Goal: Register for event/course

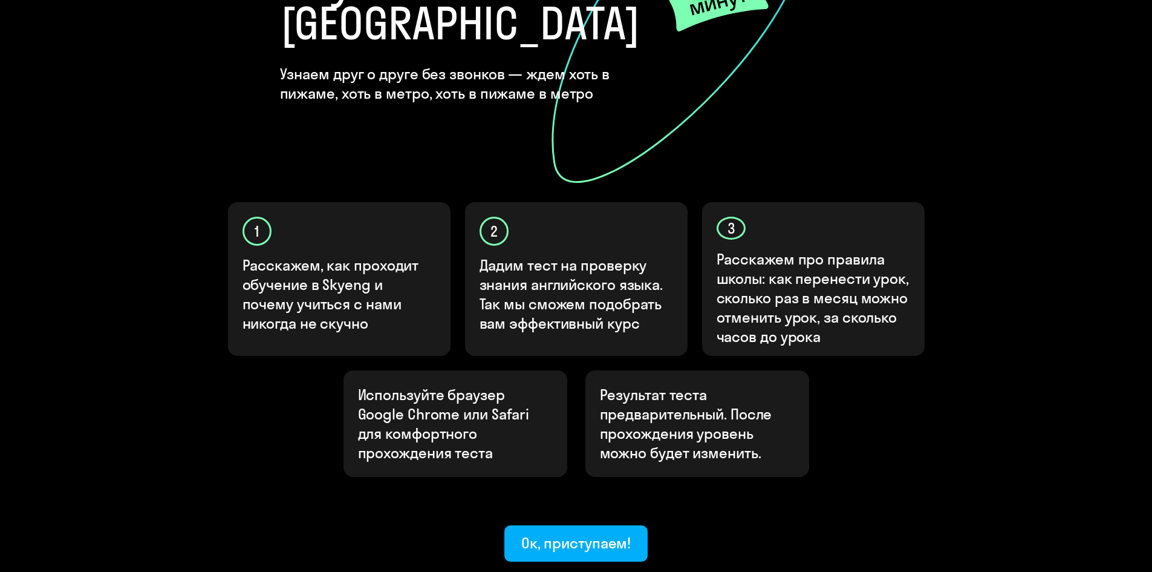
scroll to position [302, 0]
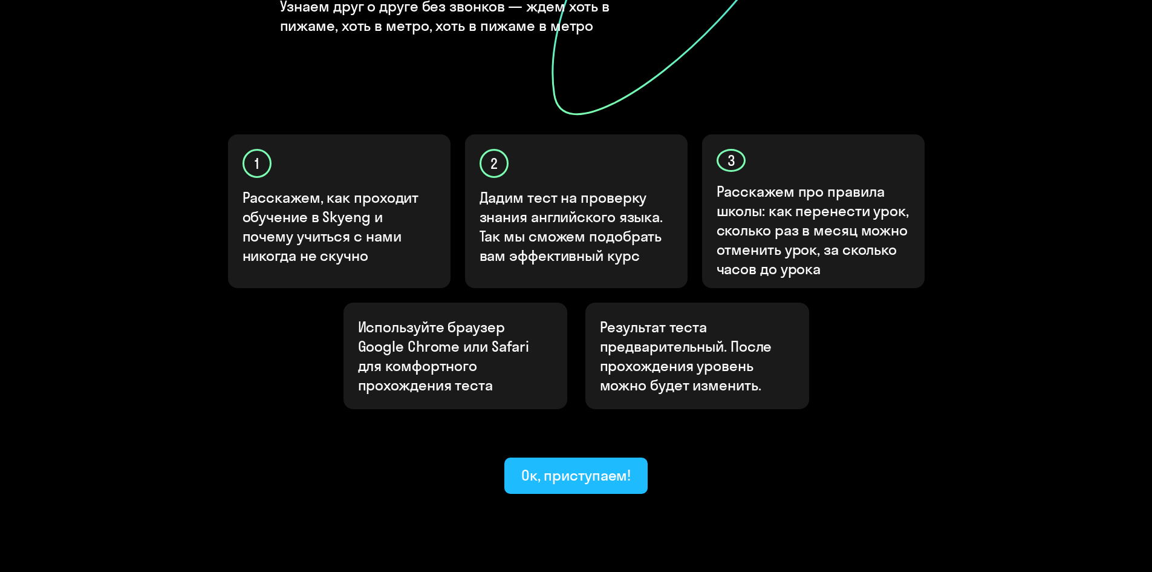
click at [574, 465] on div "Ок, приступаем!" at bounding box center [576, 474] width 110 height 19
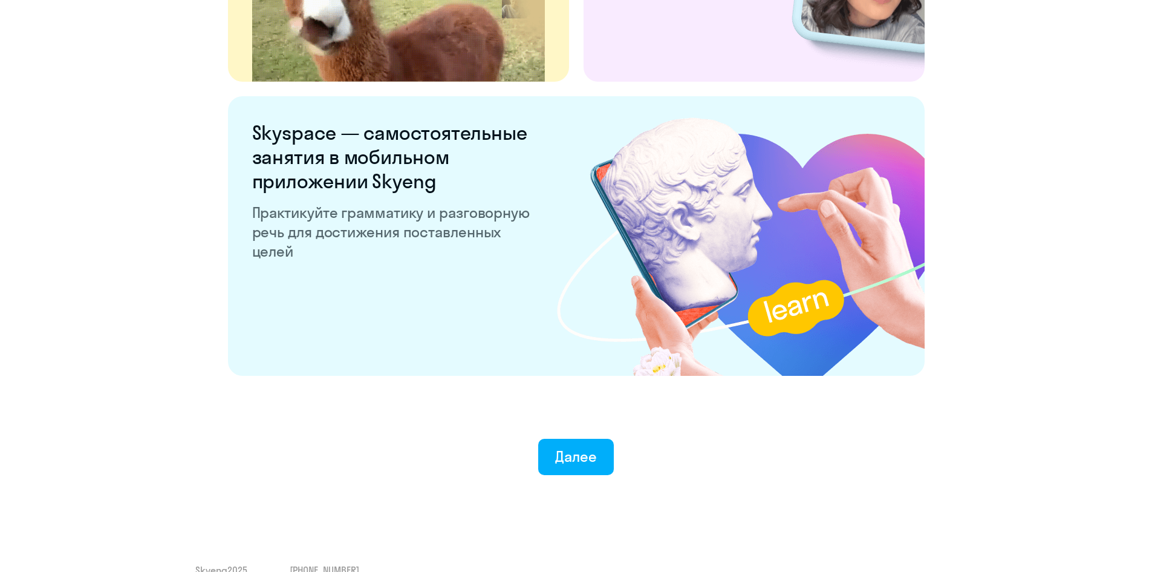
scroll to position [2232, 0]
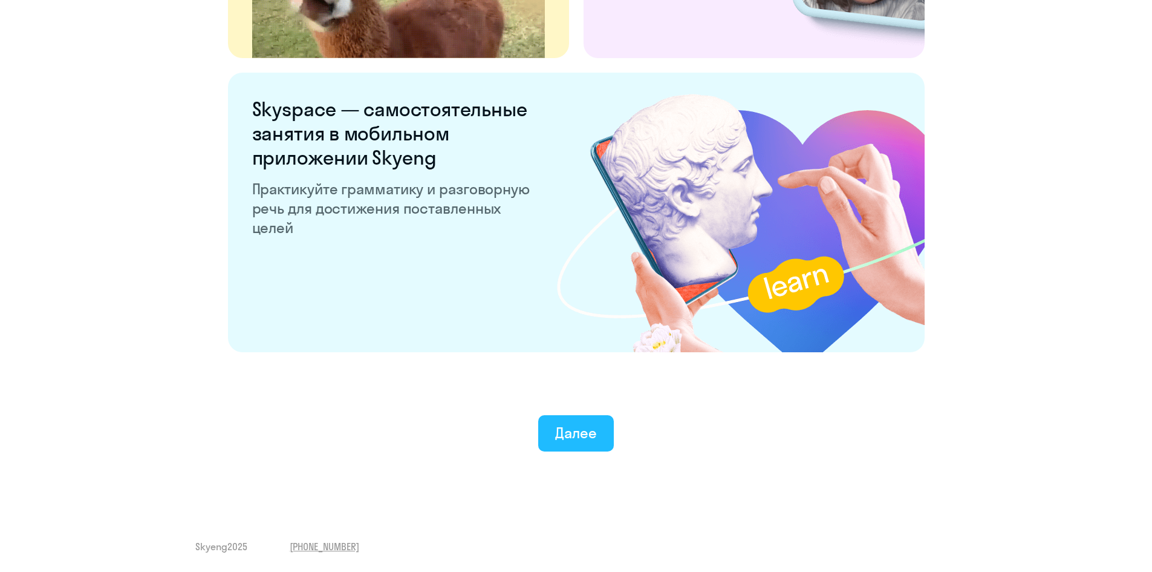
click at [581, 440] on div "Далее" at bounding box center [576, 432] width 42 height 19
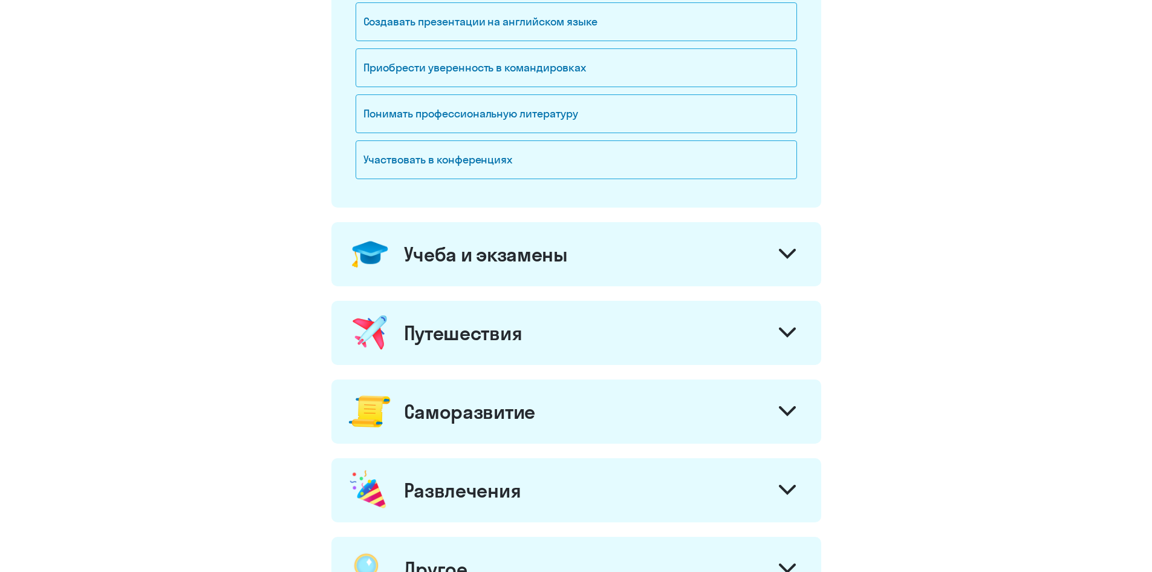
scroll to position [363, 0]
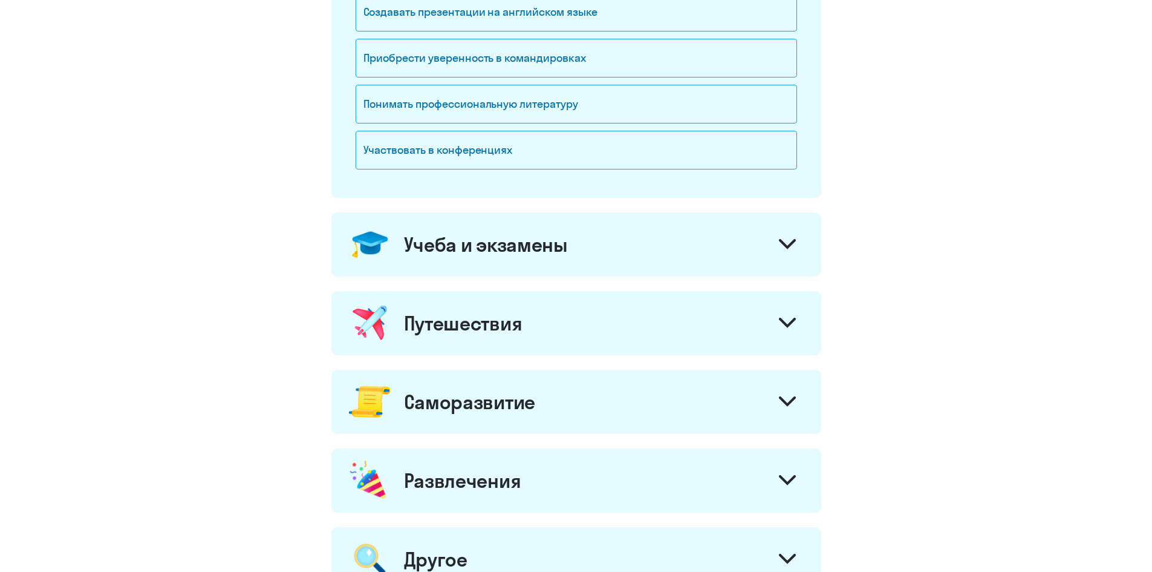
click at [785, 244] on icon at bounding box center [787, 243] width 15 height 7
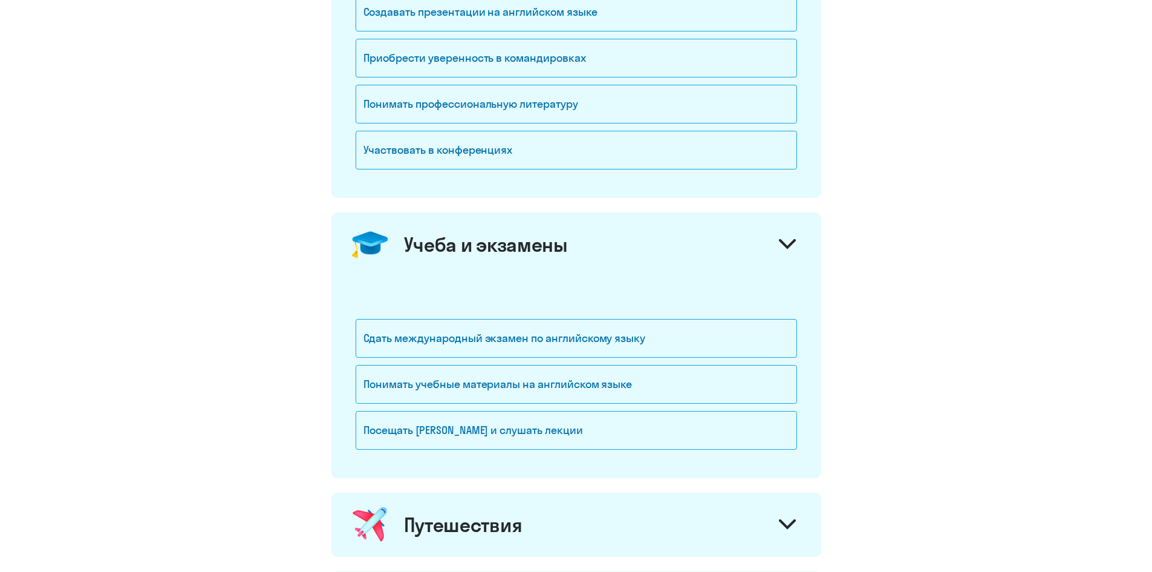
click at [785, 244] on icon at bounding box center [787, 243] width 15 height 7
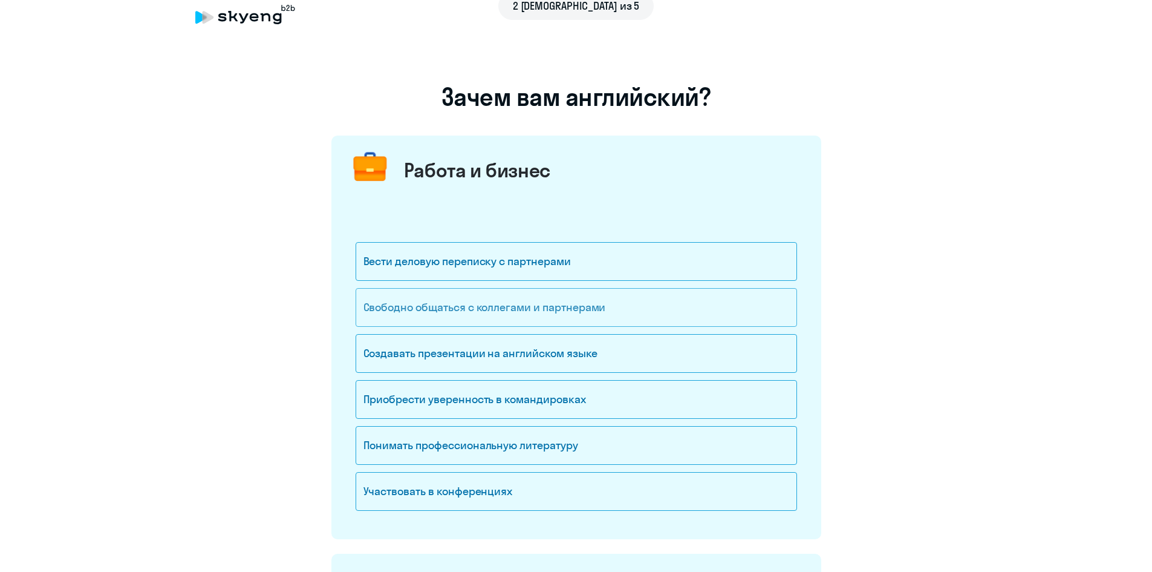
scroll to position [0, 0]
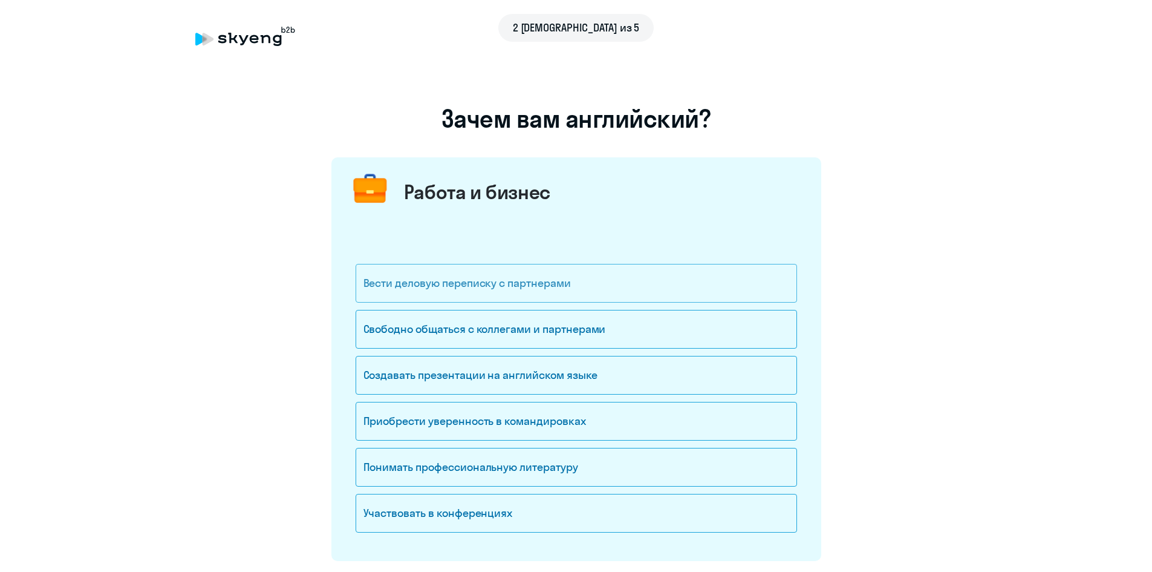
click at [470, 290] on div "Вести деловую переписку с партнерами" at bounding box center [577, 283] width 442 height 39
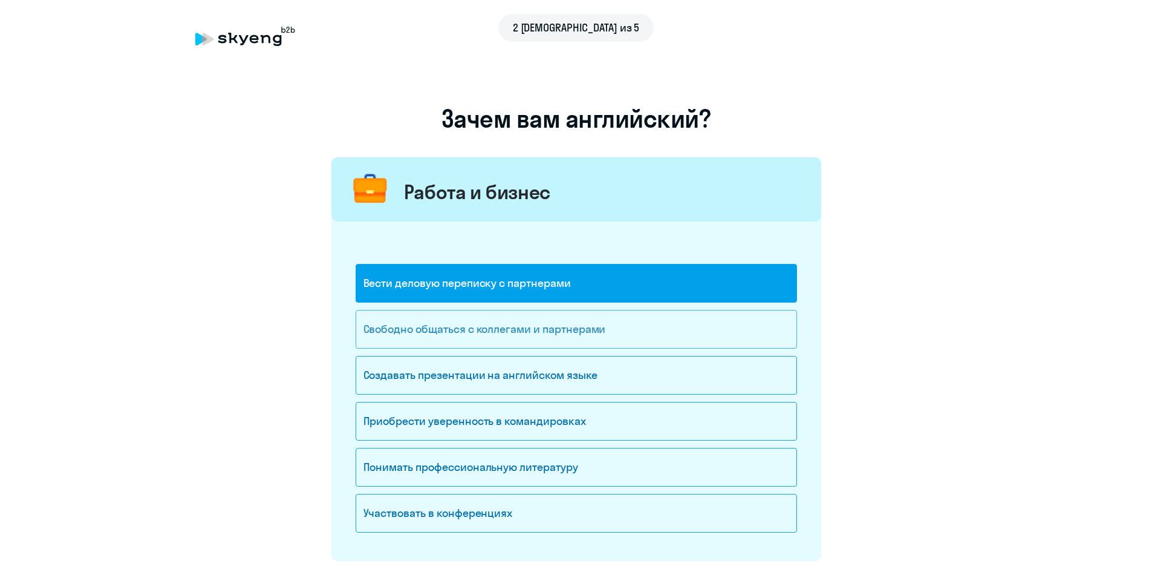
click at [468, 334] on div "Свободно общаться с коллегами и партнерами" at bounding box center [577, 329] width 442 height 39
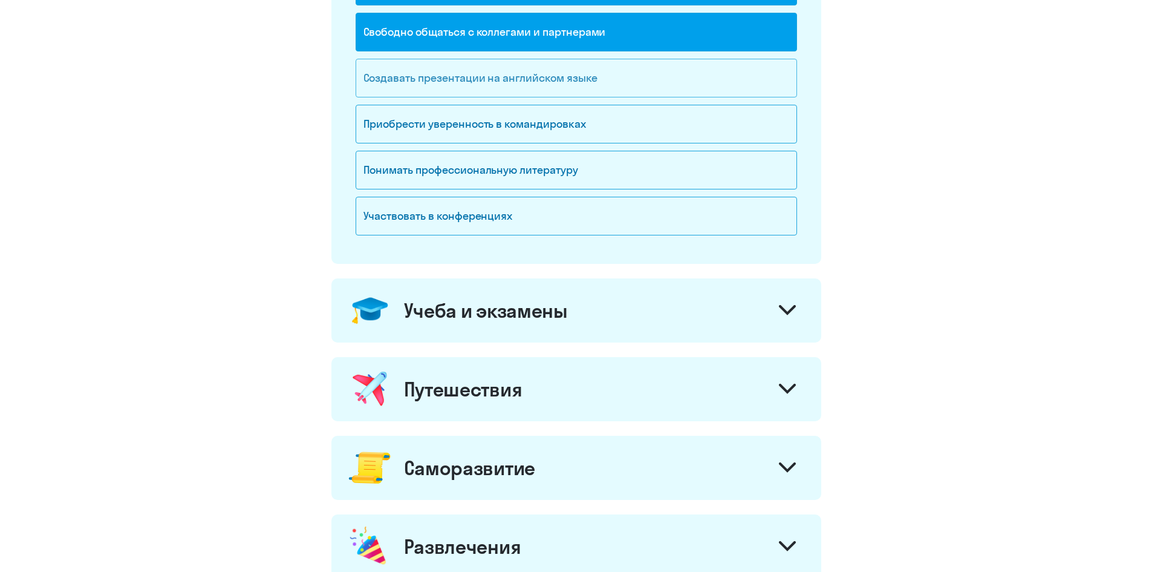
scroll to position [302, 0]
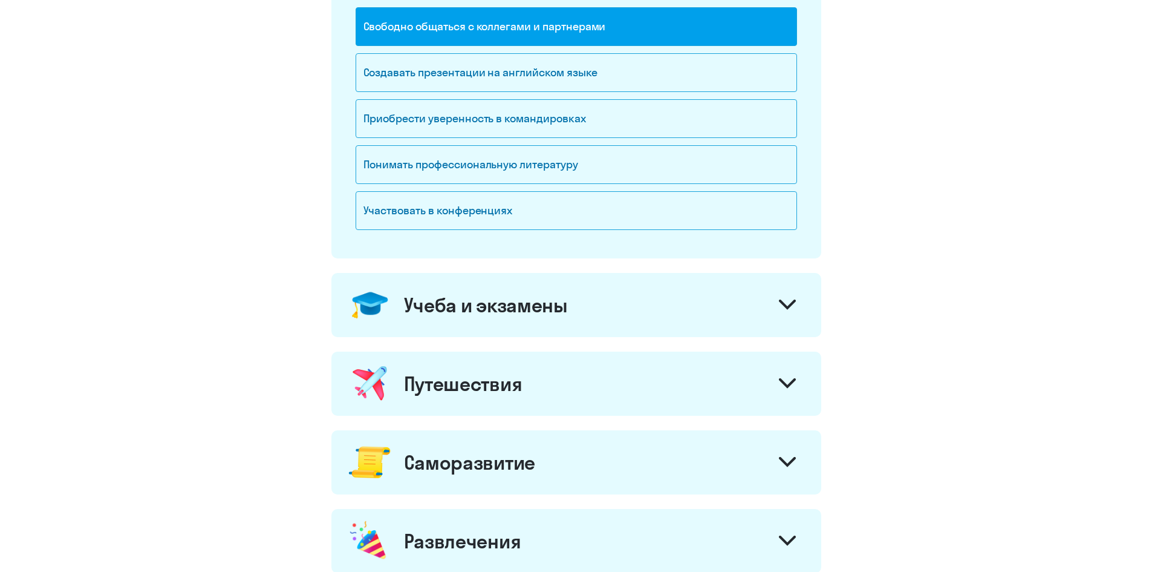
click at [789, 311] on svg-icon at bounding box center [787, 305] width 17 height 13
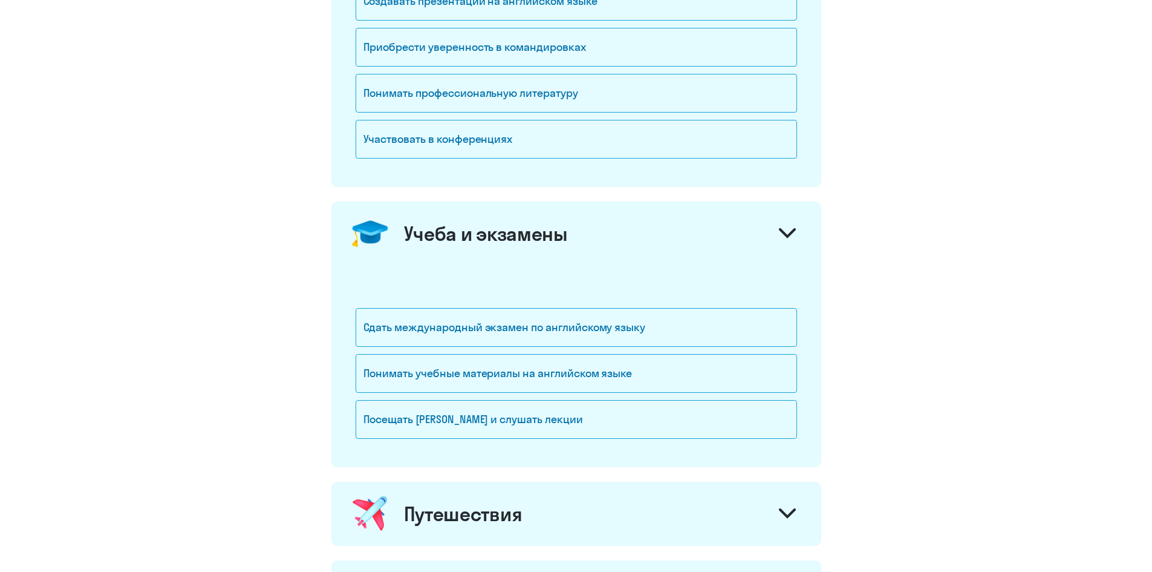
scroll to position [484, 0]
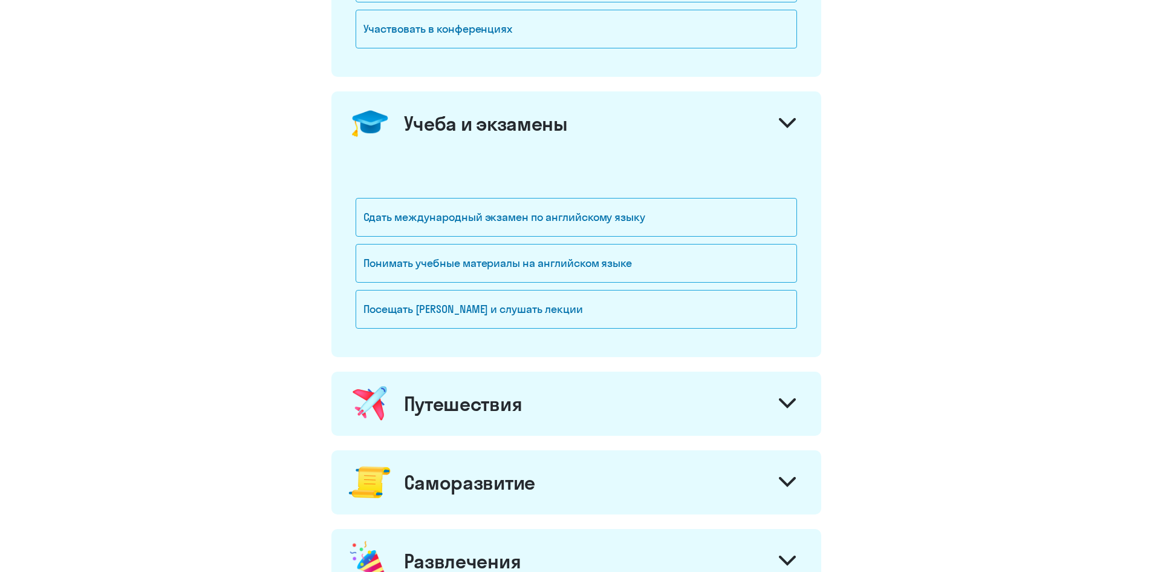
click at [790, 402] on icon at bounding box center [787, 402] width 15 height 7
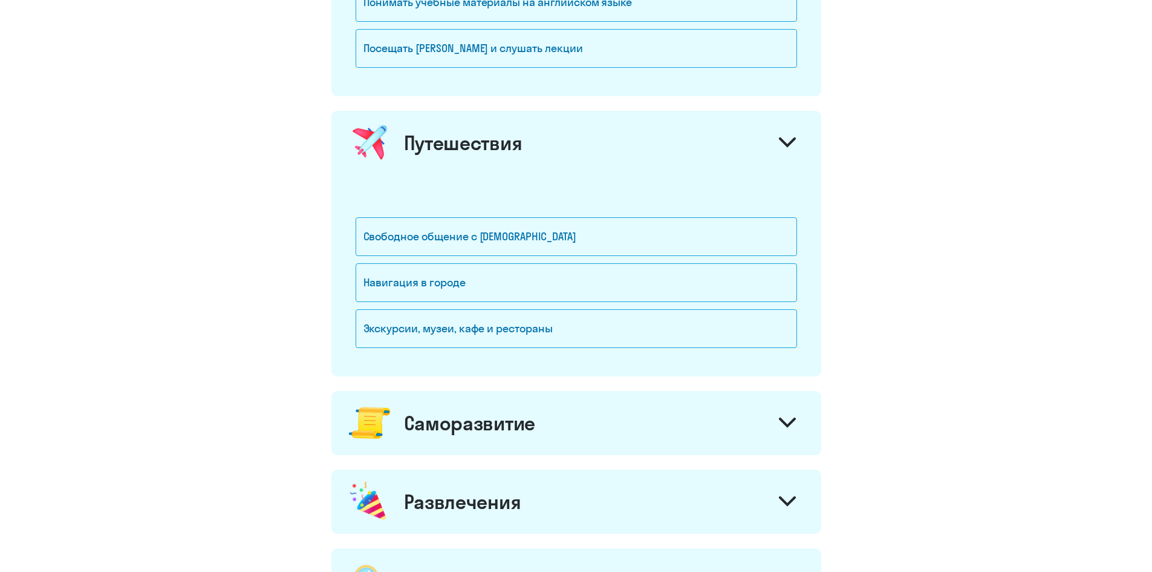
scroll to position [786, 0]
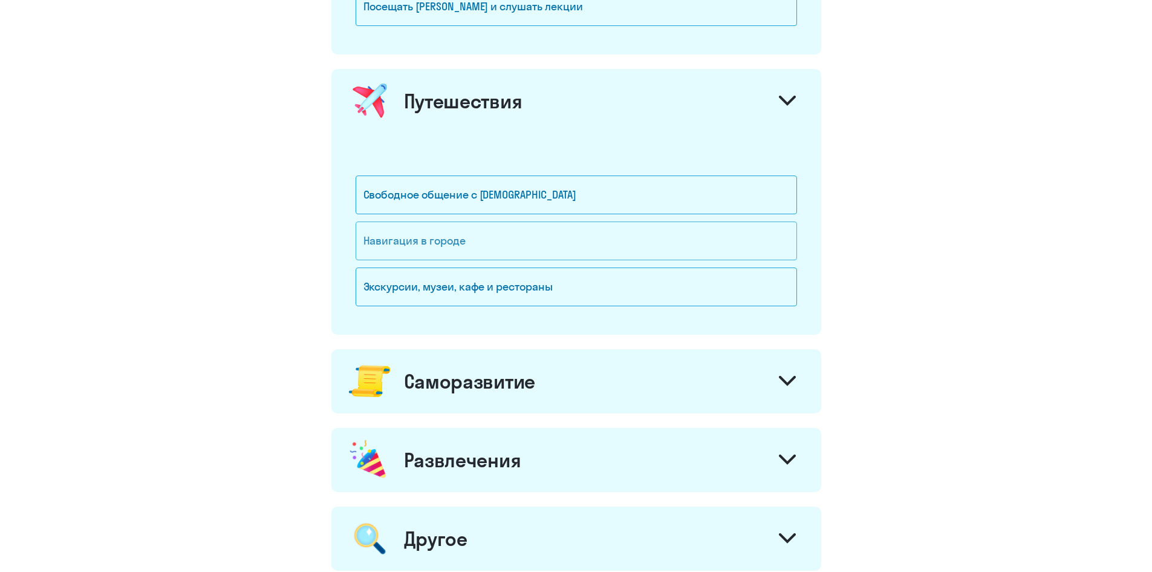
click at [420, 241] on div "Навигация в городе" at bounding box center [577, 240] width 442 height 39
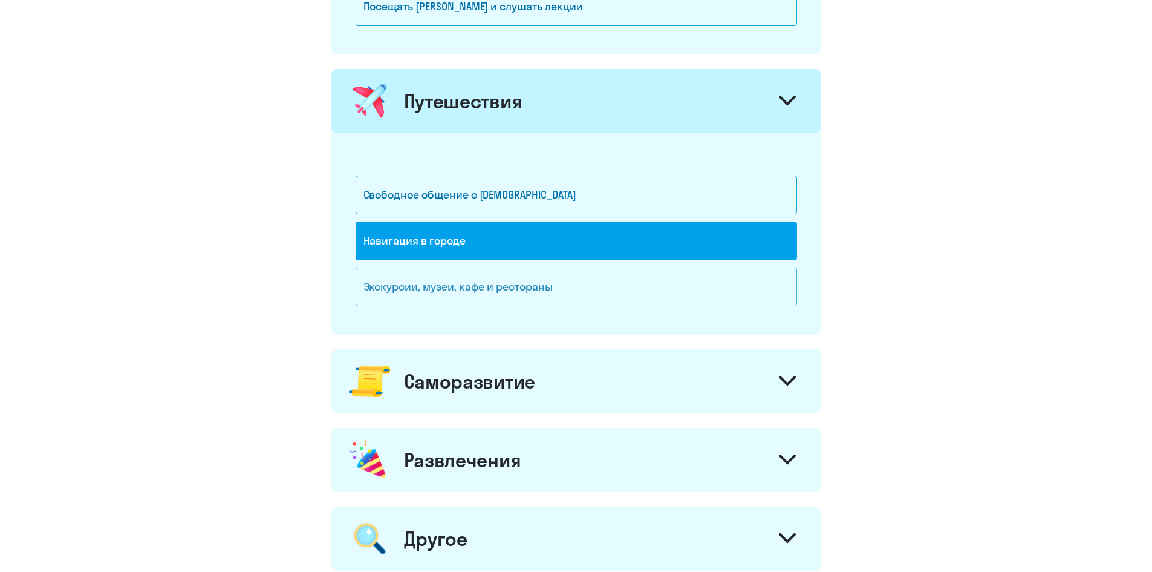
click at [422, 287] on div "Экскурсии, музеи, кафе и рестораны" at bounding box center [577, 286] width 442 height 39
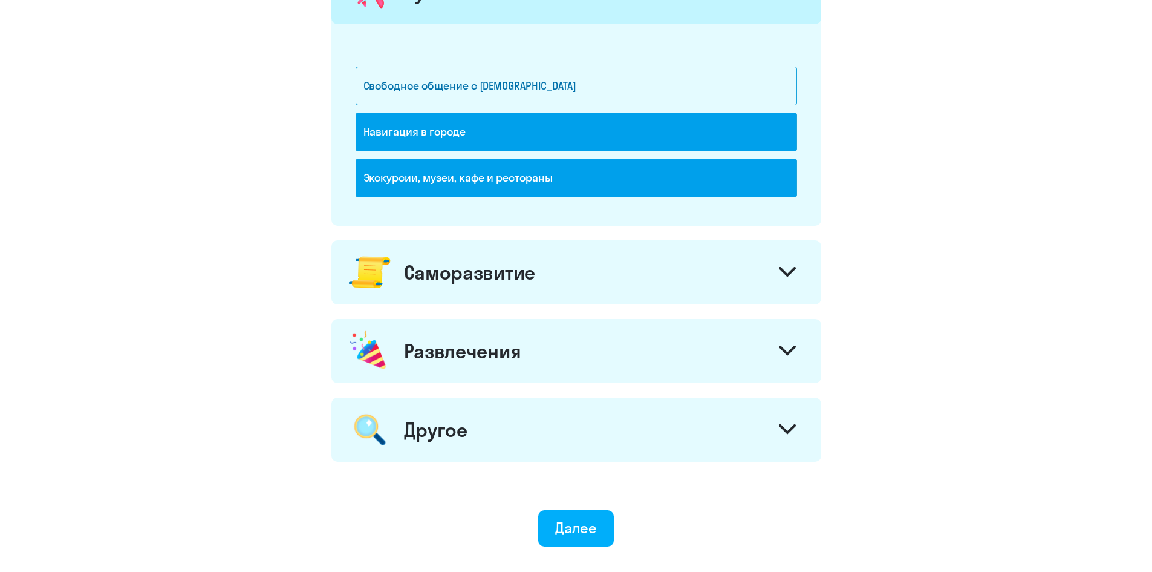
scroll to position [907, 0]
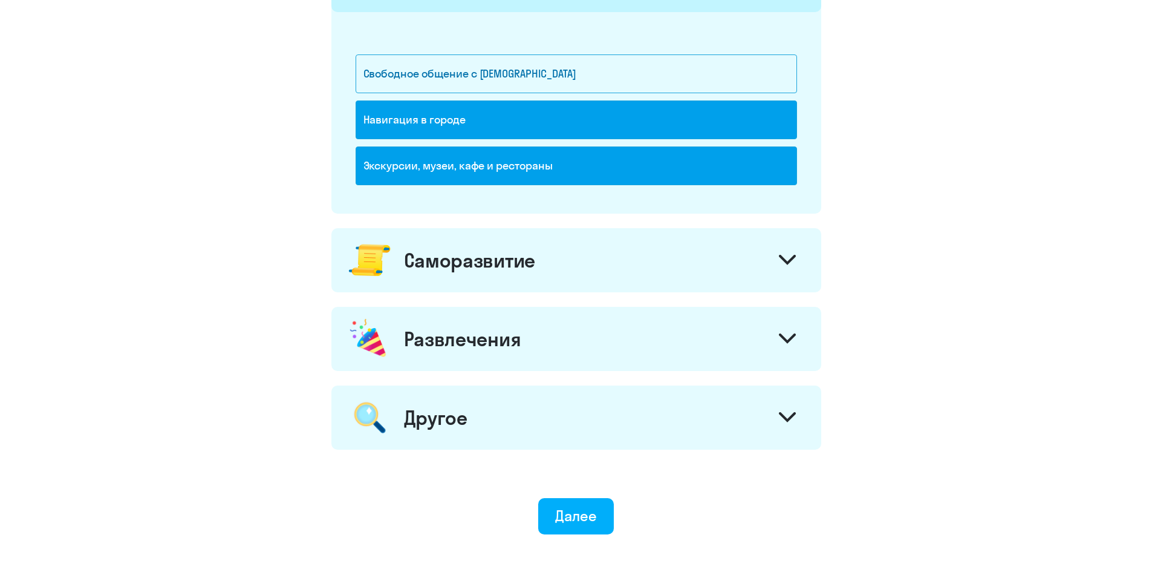
click at [797, 258] on div at bounding box center [787, 261] width 29 height 29
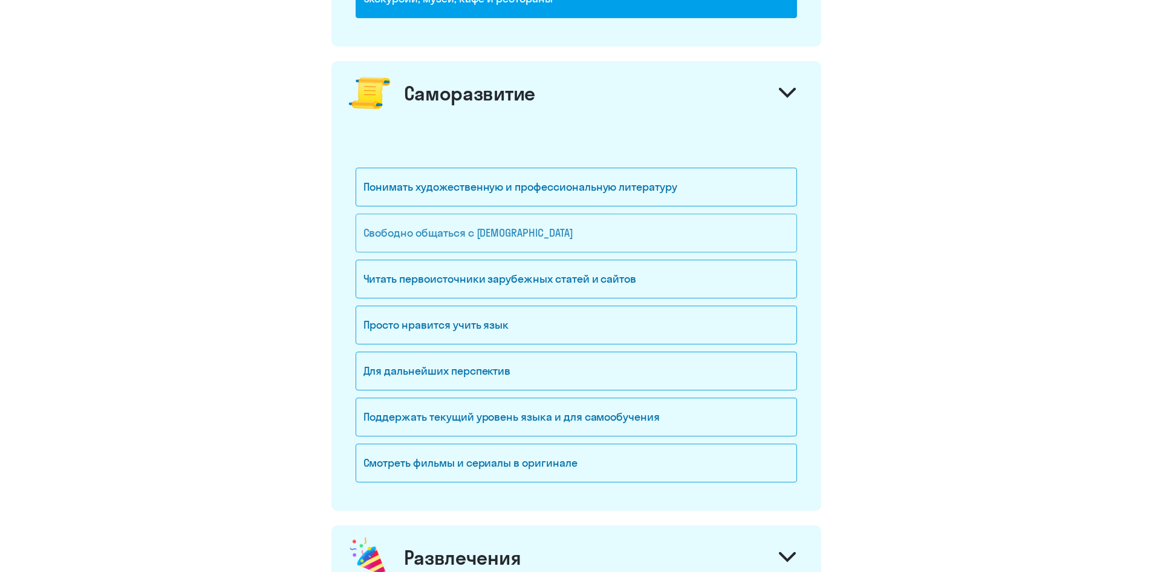
scroll to position [1089, 0]
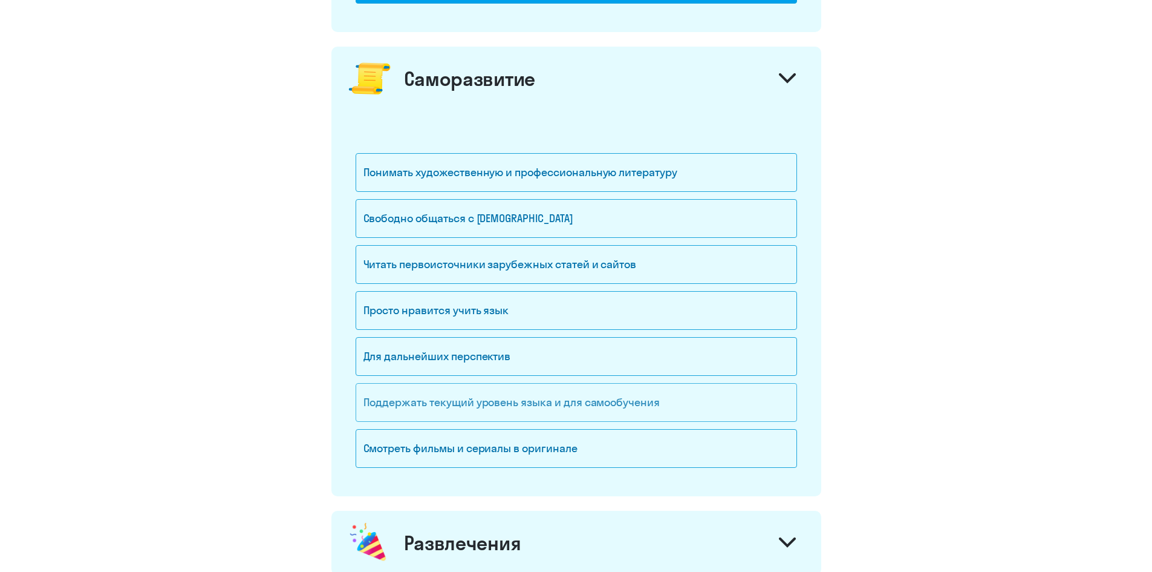
click at [445, 402] on div "Поддержать текущий уровень языка и для cамообучения" at bounding box center [577, 402] width 442 height 39
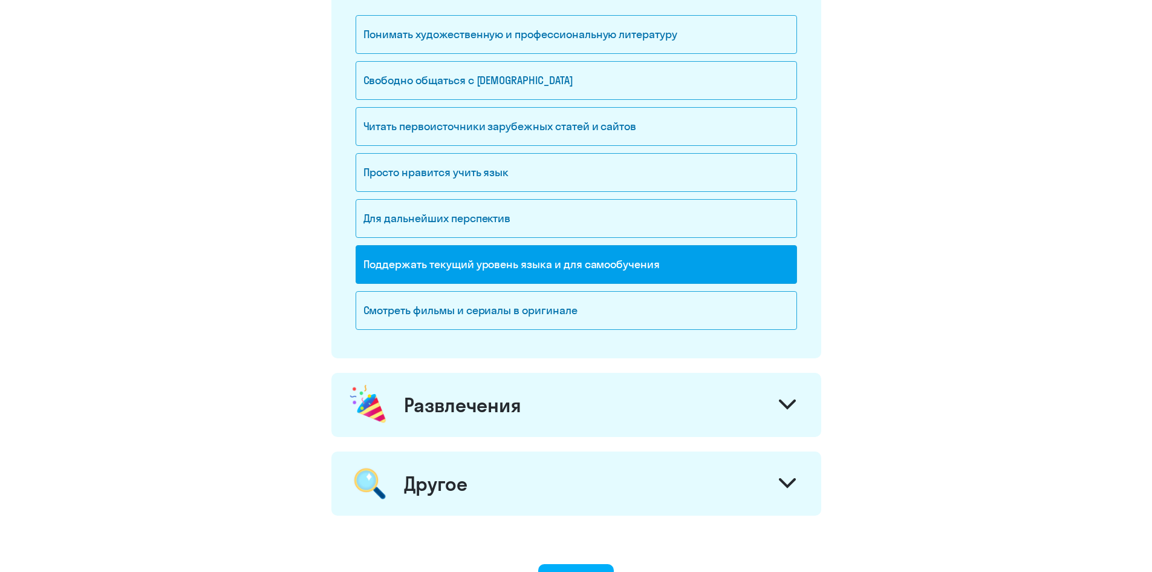
scroll to position [1331, 0]
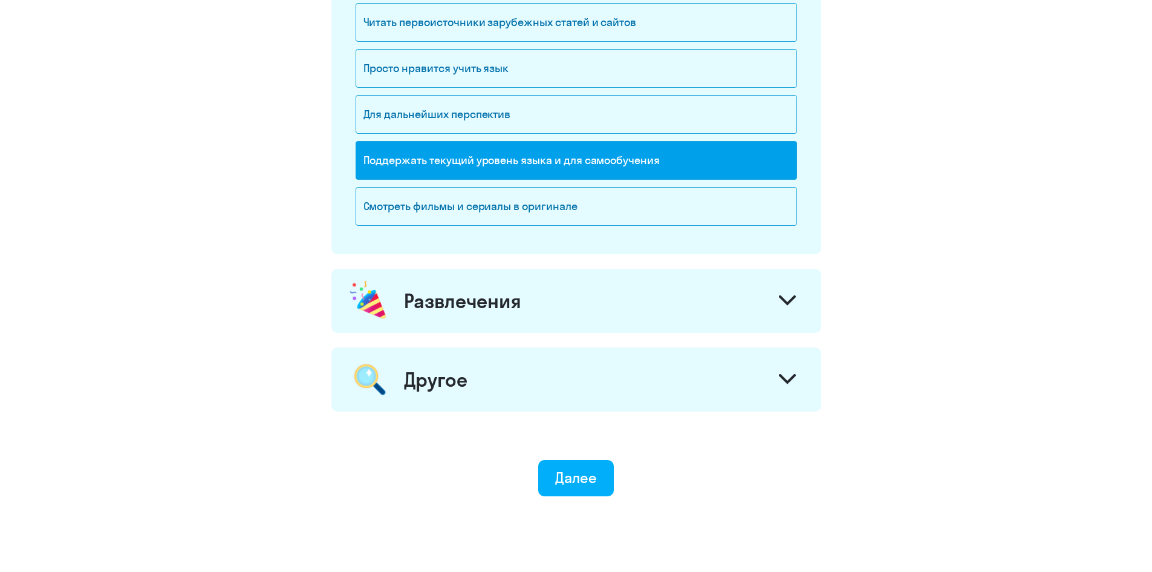
click at [797, 300] on div at bounding box center [787, 301] width 29 height 29
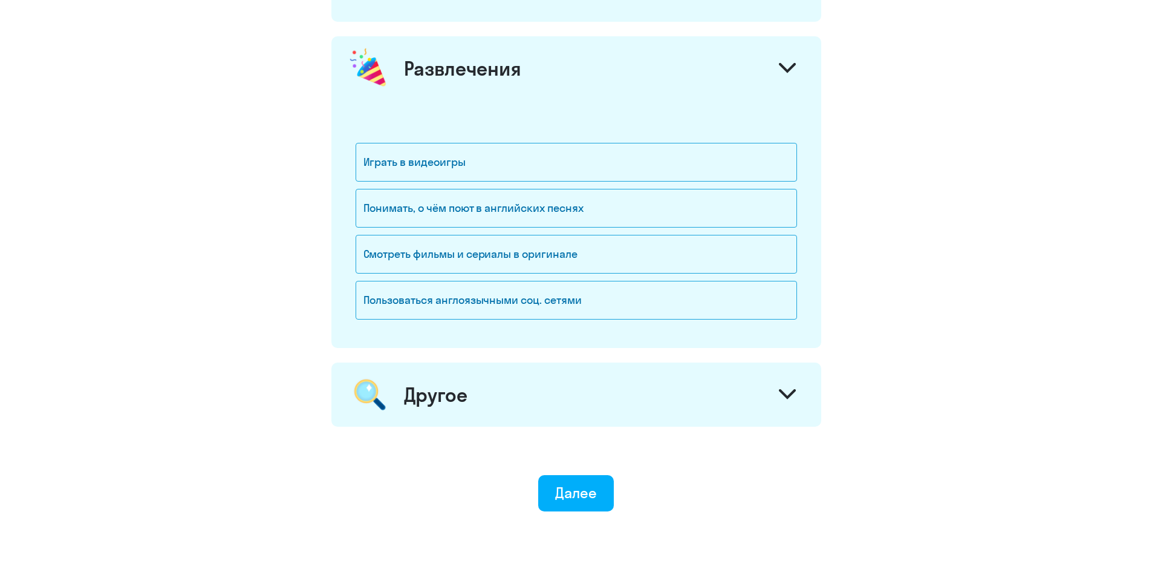
scroll to position [1573, 0]
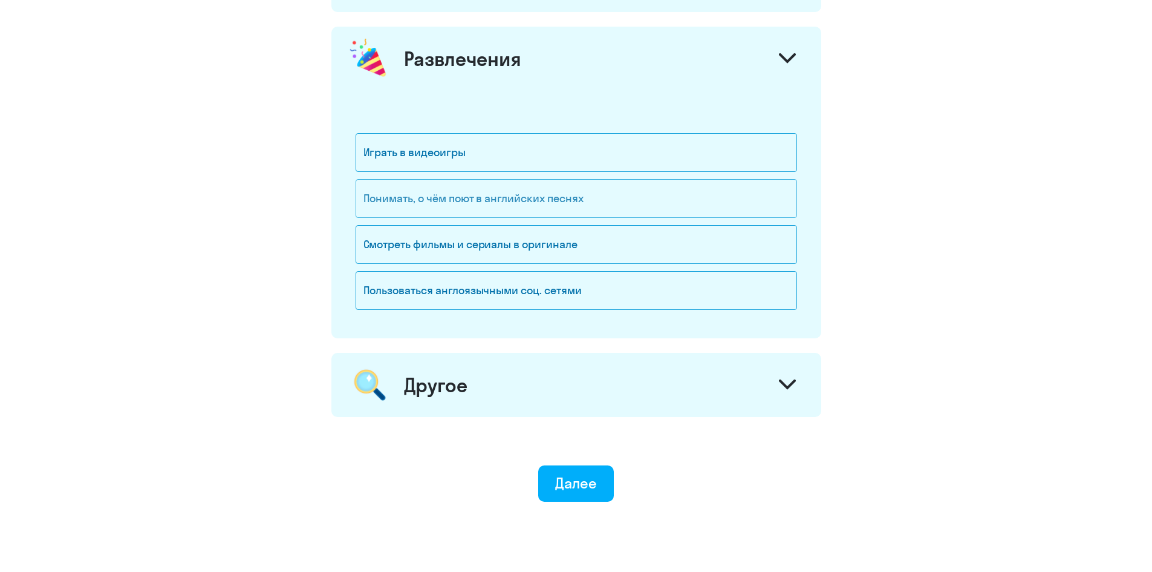
click at [531, 197] on div "Понимать, о чём поют в английских песнях" at bounding box center [577, 198] width 442 height 39
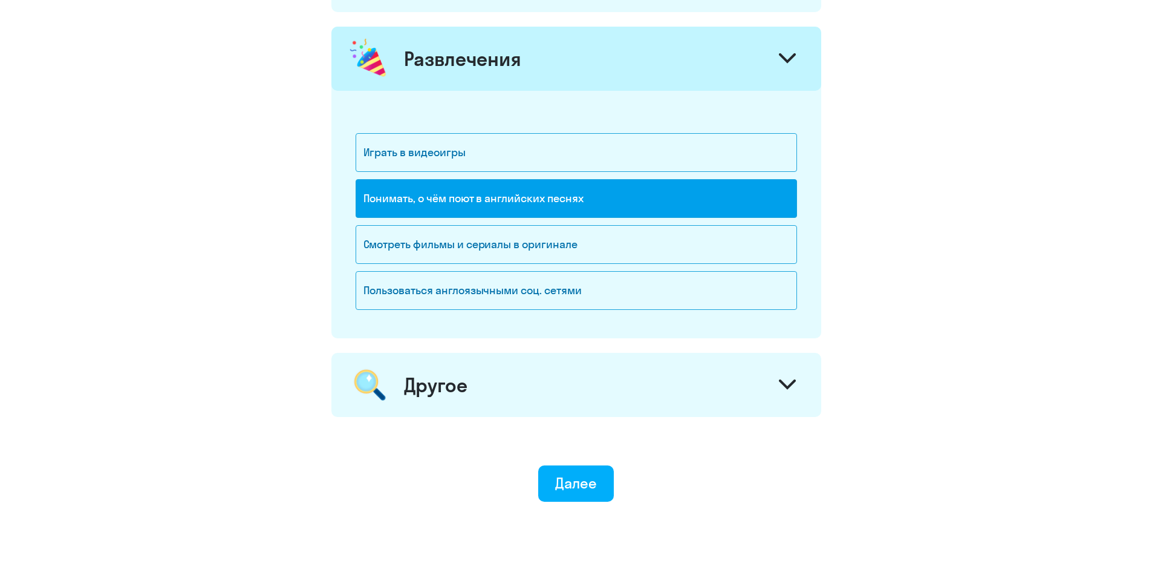
click at [787, 388] on icon at bounding box center [787, 383] width 15 height 7
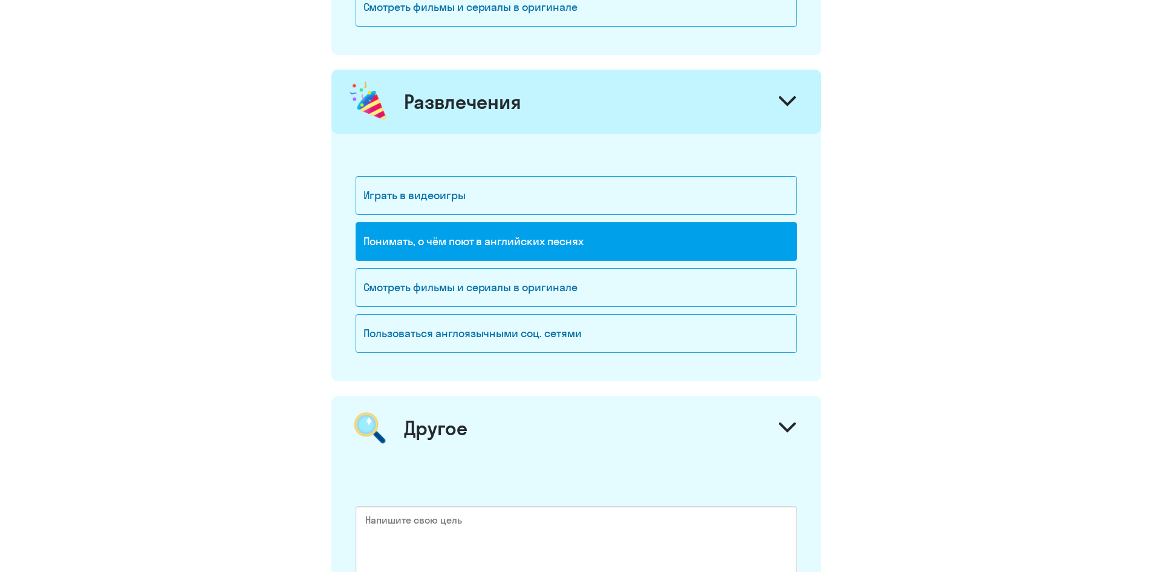
scroll to position [1694, 0]
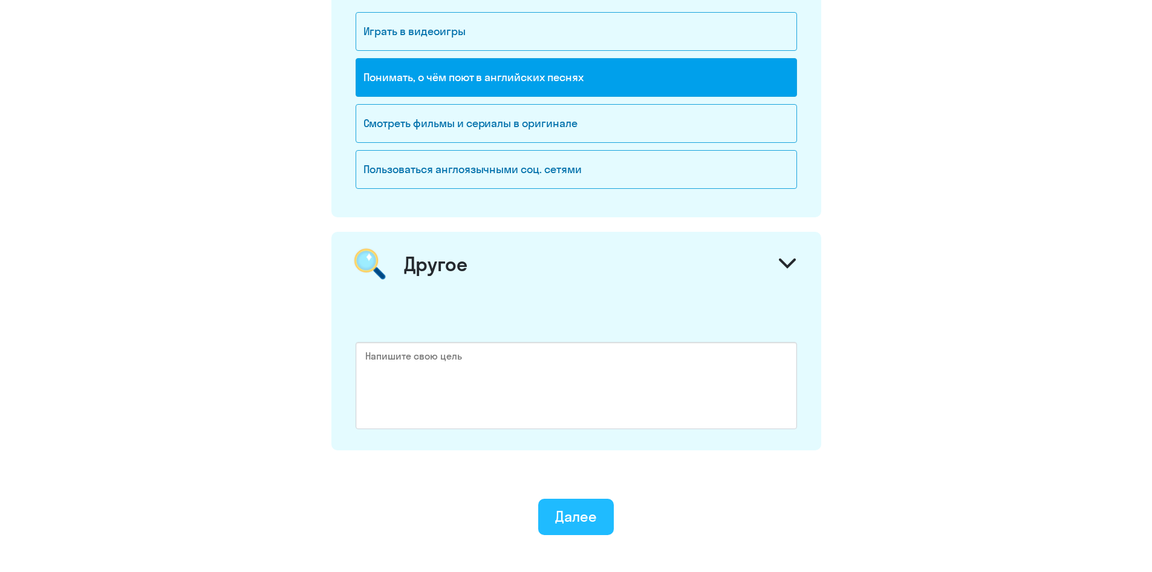
click at [593, 521] on div "Далее" at bounding box center [576, 515] width 42 height 19
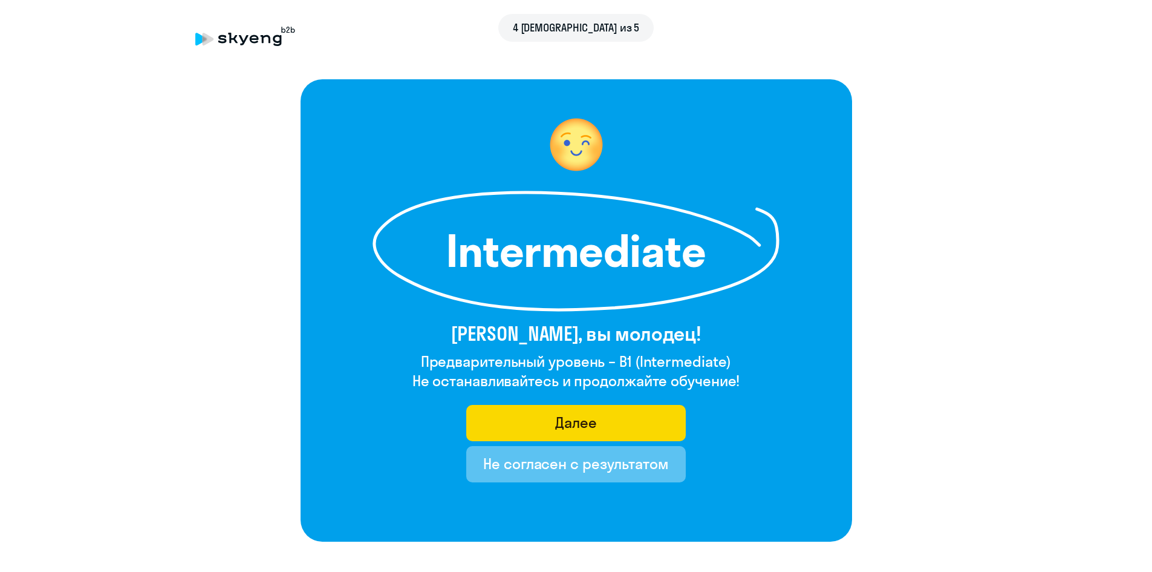
scroll to position [90, 0]
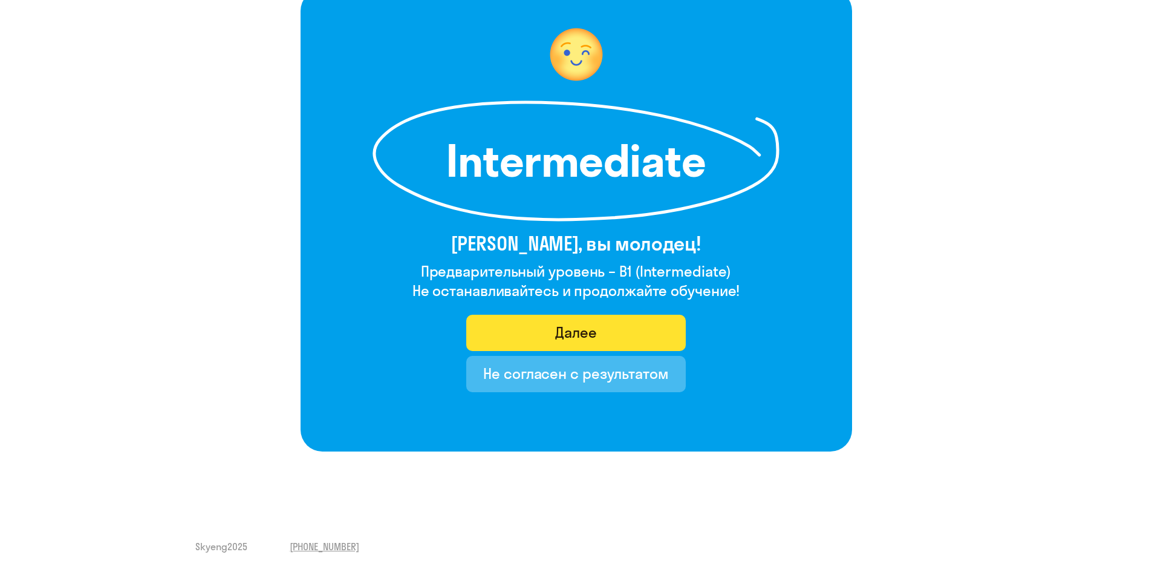
click at [584, 332] on div "Далее" at bounding box center [576, 331] width 42 height 19
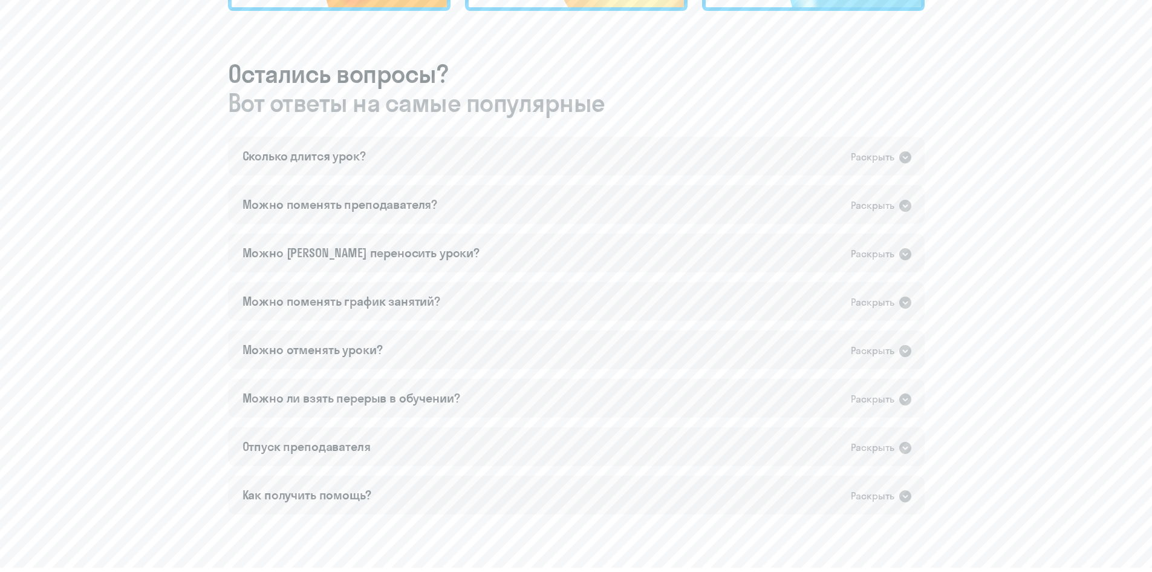
scroll to position [665, 0]
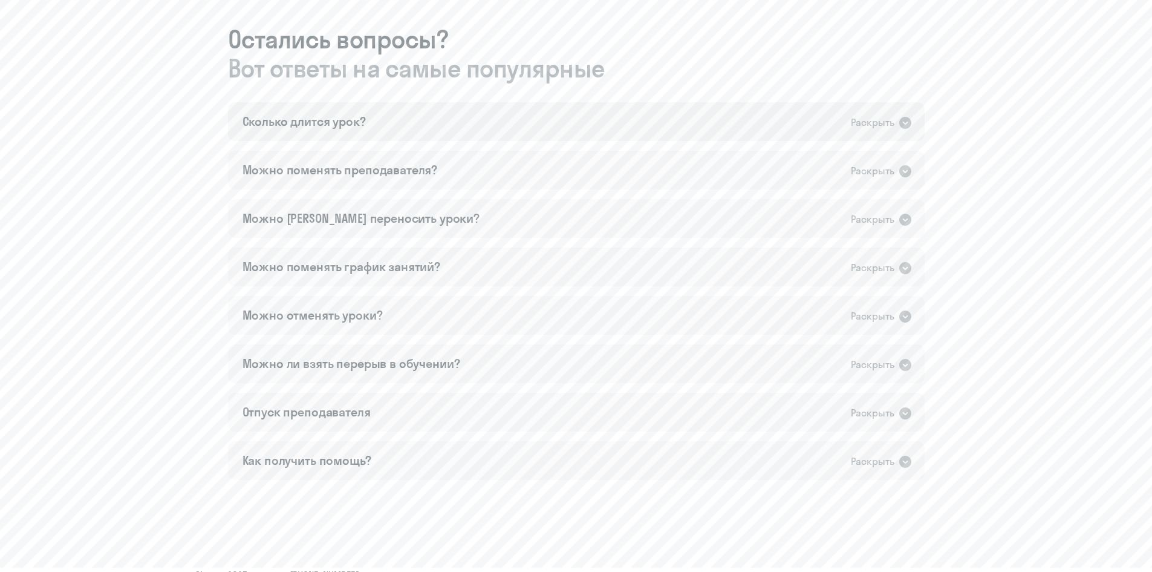
click at [904, 122] on icon at bounding box center [905, 123] width 15 height 15
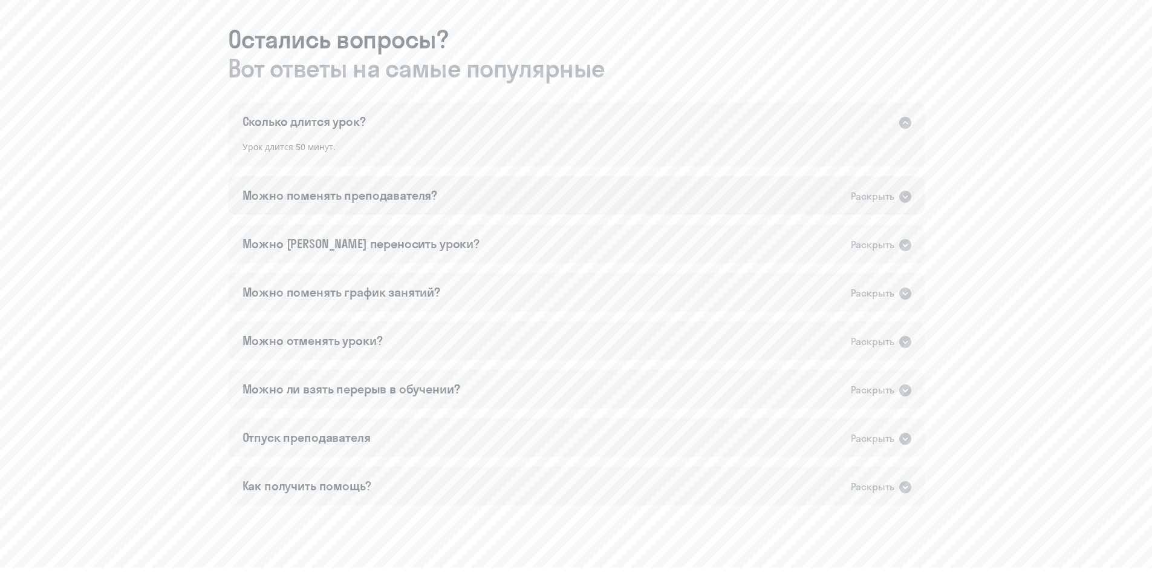
click at [907, 194] on icon at bounding box center [905, 197] width 12 height 12
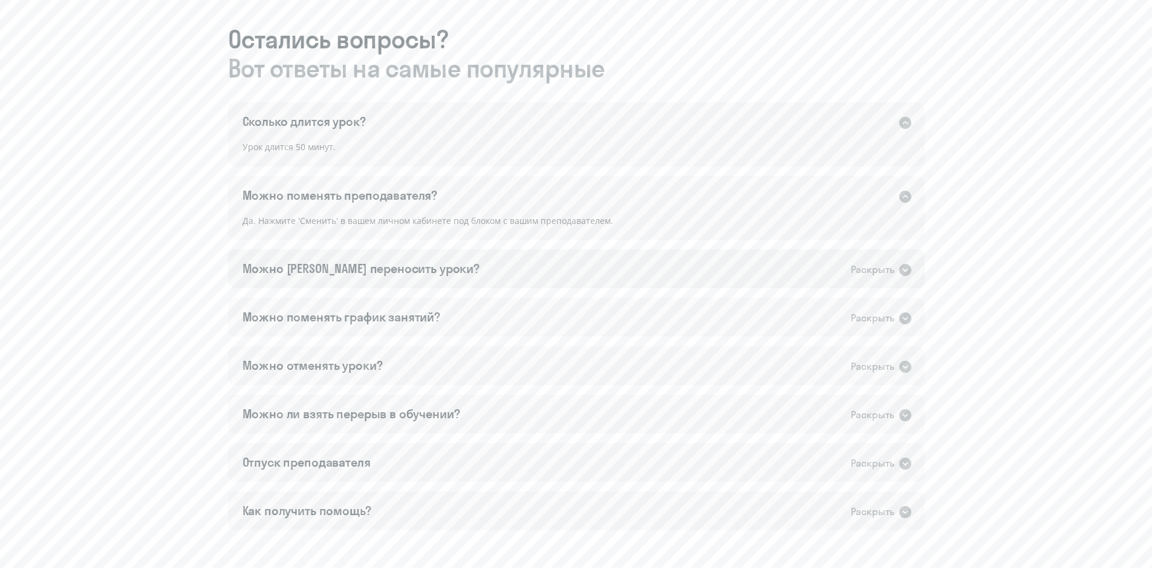
click at [899, 270] on icon at bounding box center [905, 269] width 15 height 15
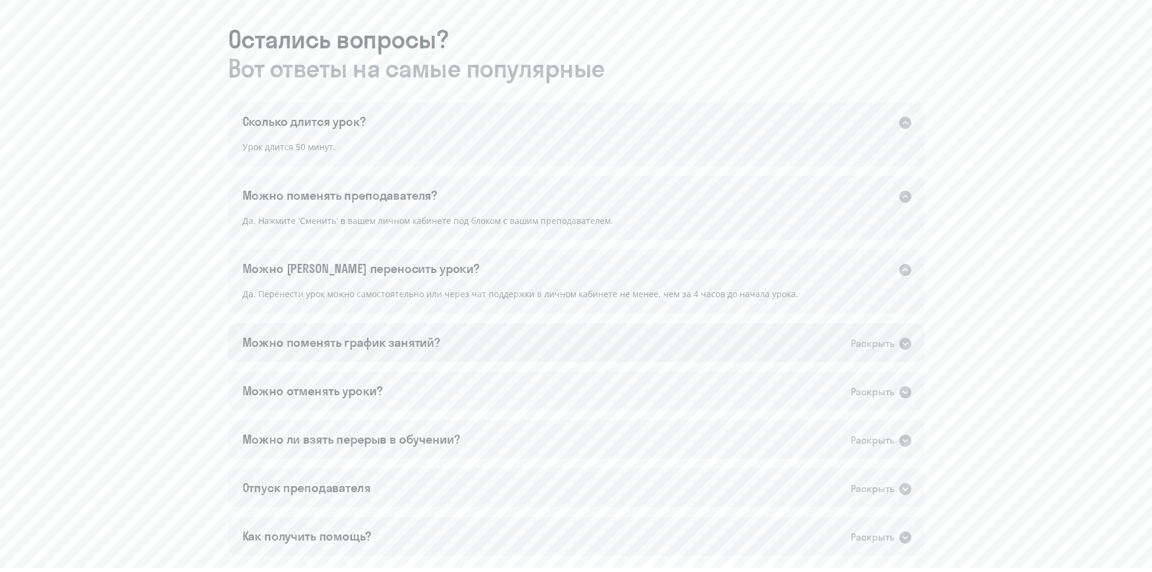
click at [905, 337] on icon at bounding box center [905, 343] width 12 height 12
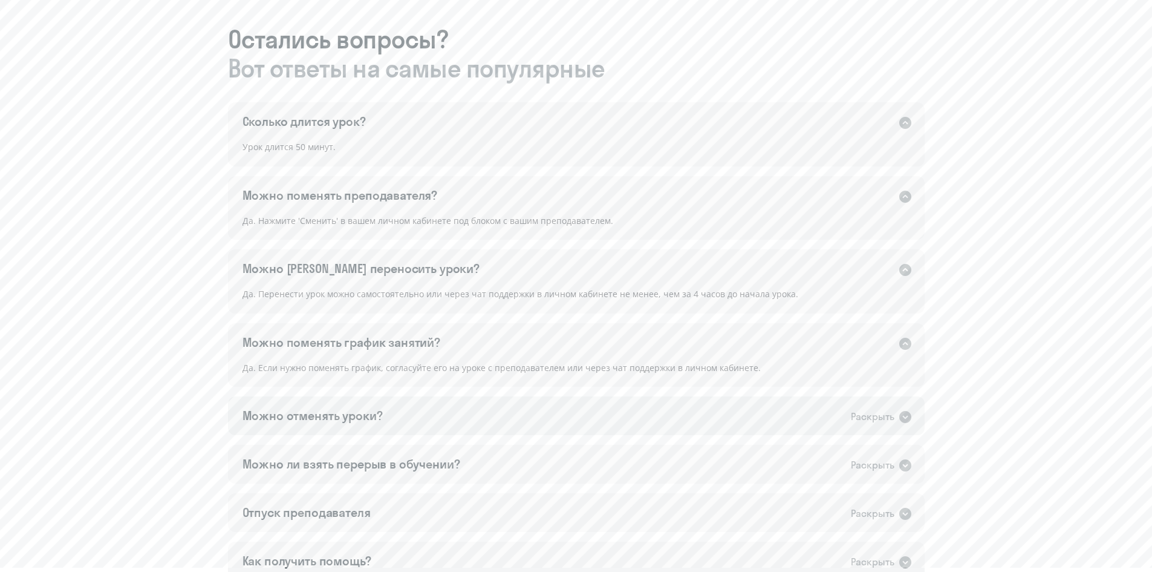
click at [900, 416] on icon at bounding box center [905, 417] width 12 height 12
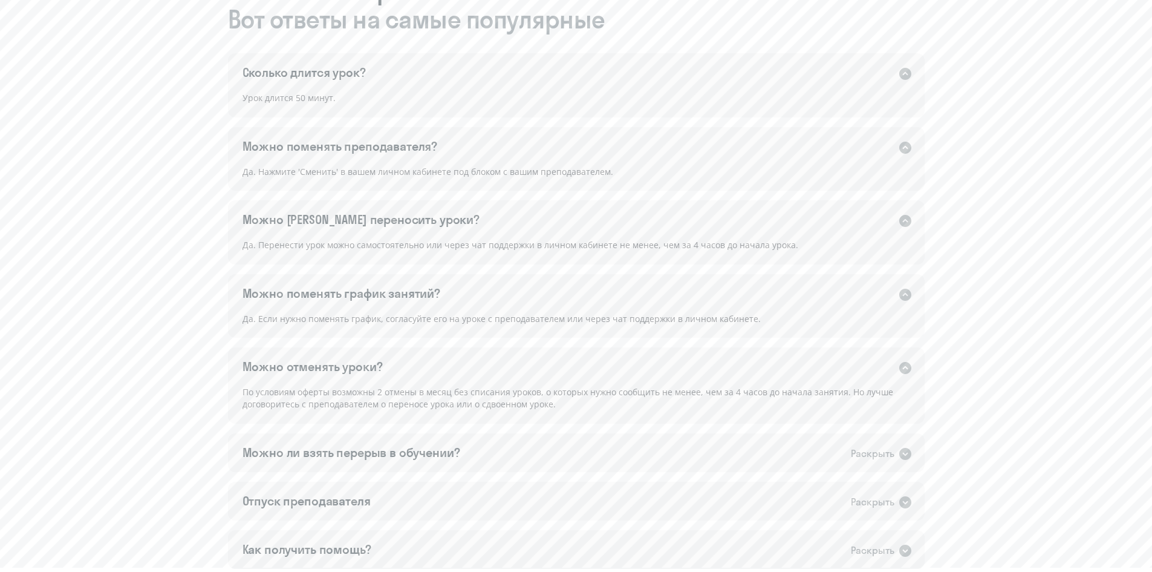
scroll to position [832, 0]
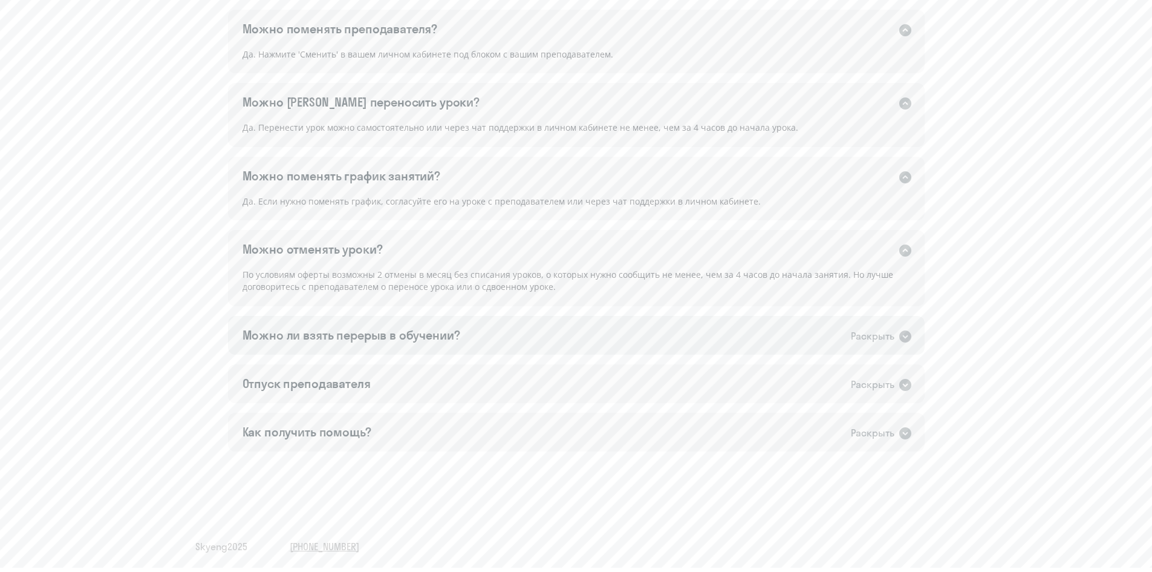
click at [908, 337] on icon at bounding box center [905, 336] width 12 height 12
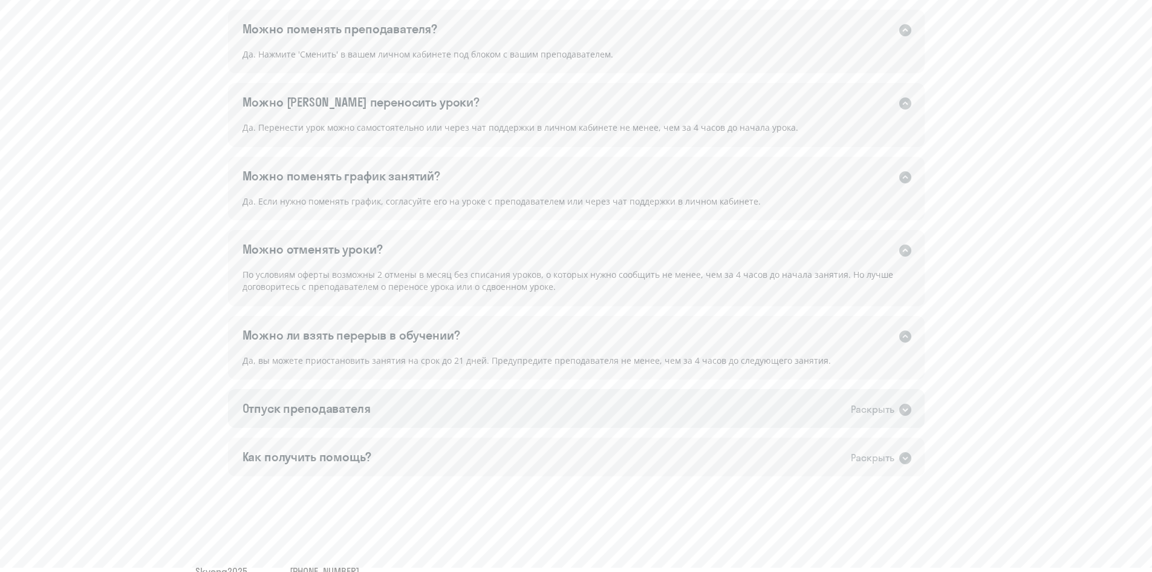
drag, startPoint x: 909, startPoint y: 411, endPoint x: 904, endPoint y: 423, distance: 13.0
click at [908, 411] on icon at bounding box center [905, 409] width 12 height 12
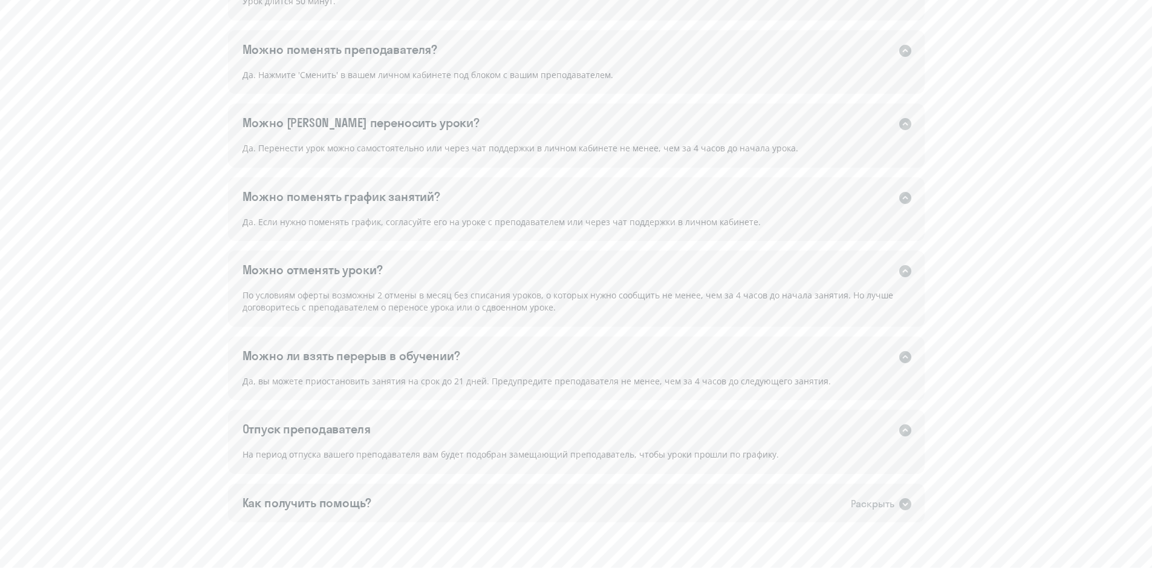
scroll to position [882, 0]
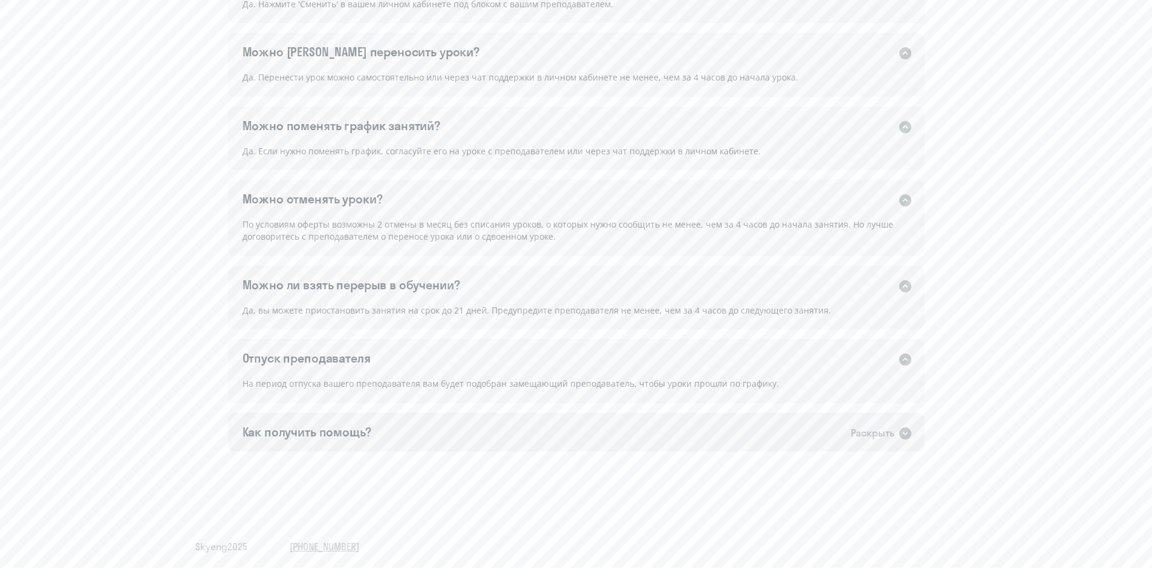
click at [900, 434] on icon at bounding box center [905, 433] width 12 height 12
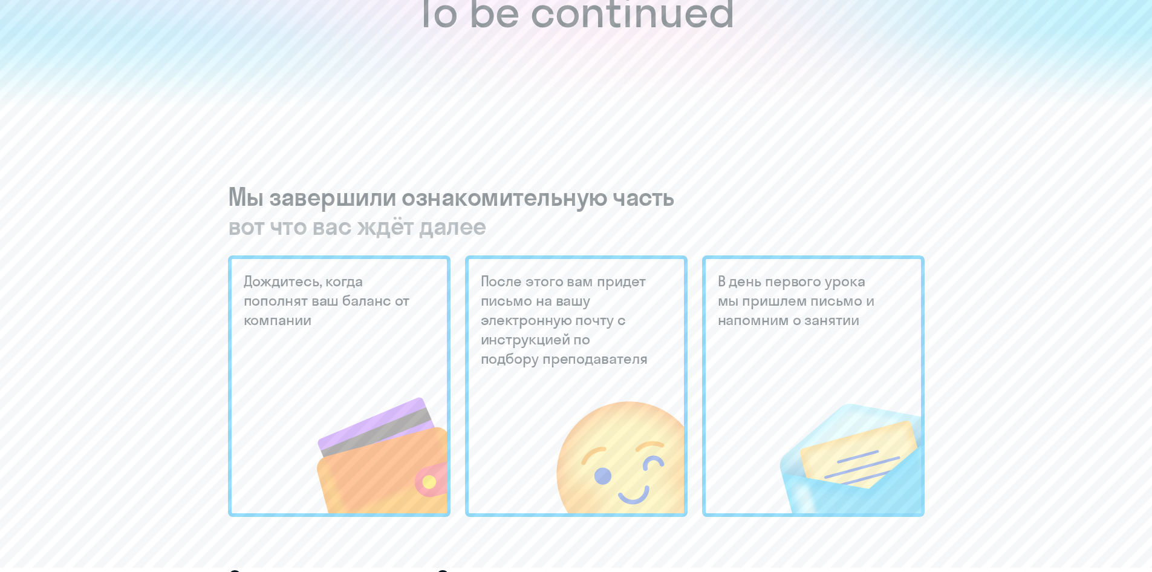
scroll to position [0, 0]
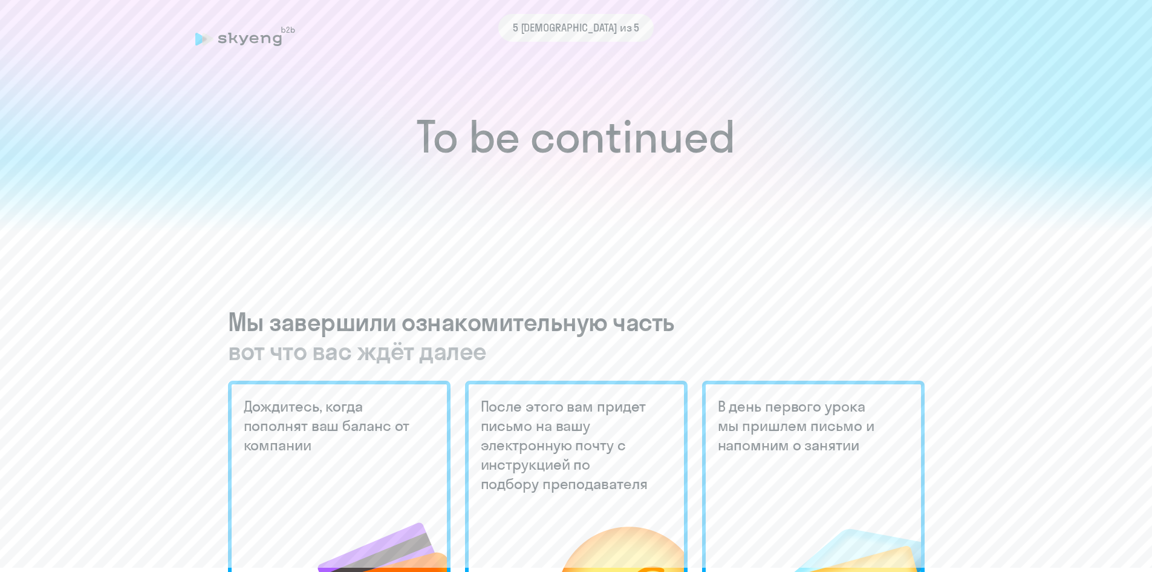
click at [566, 42] on div "5 шаг из 5" at bounding box center [576, 36] width 762 height 28
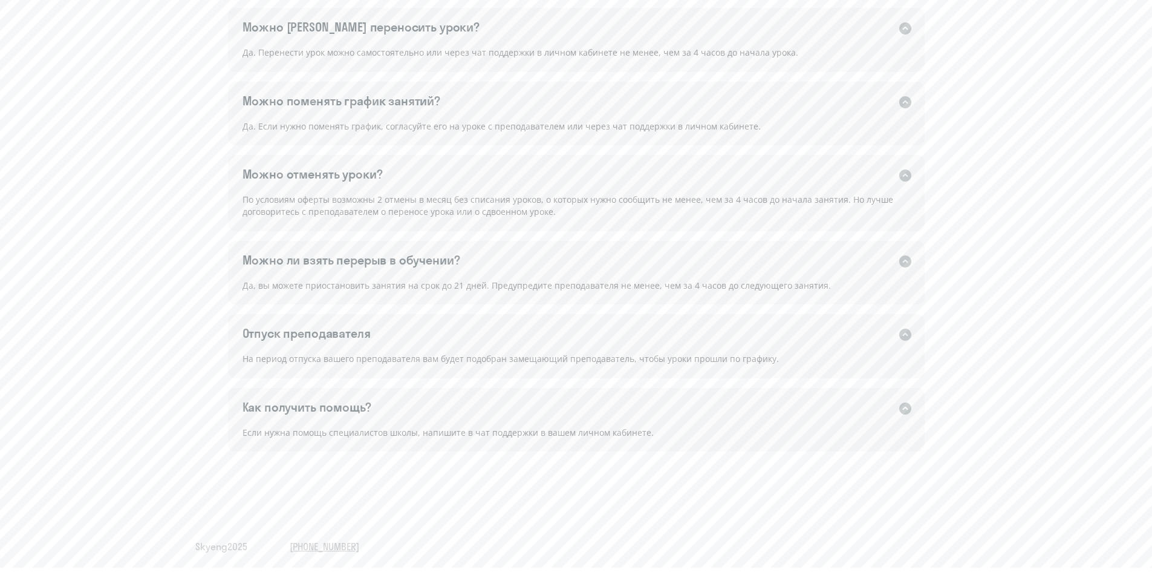
scroll to position [541, 0]
